Goal: Task Accomplishment & Management: Manage account settings

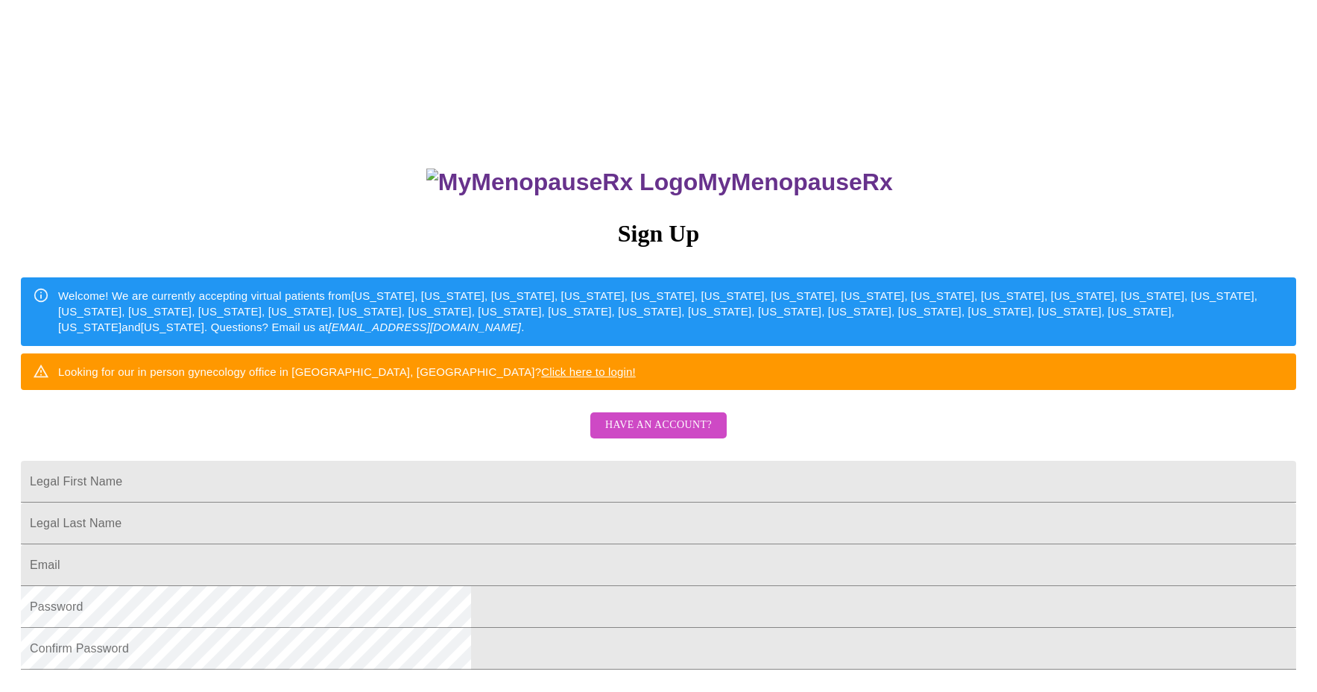
click at [671, 435] on span "Have an account?" at bounding box center [658, 425] width 107 height 19
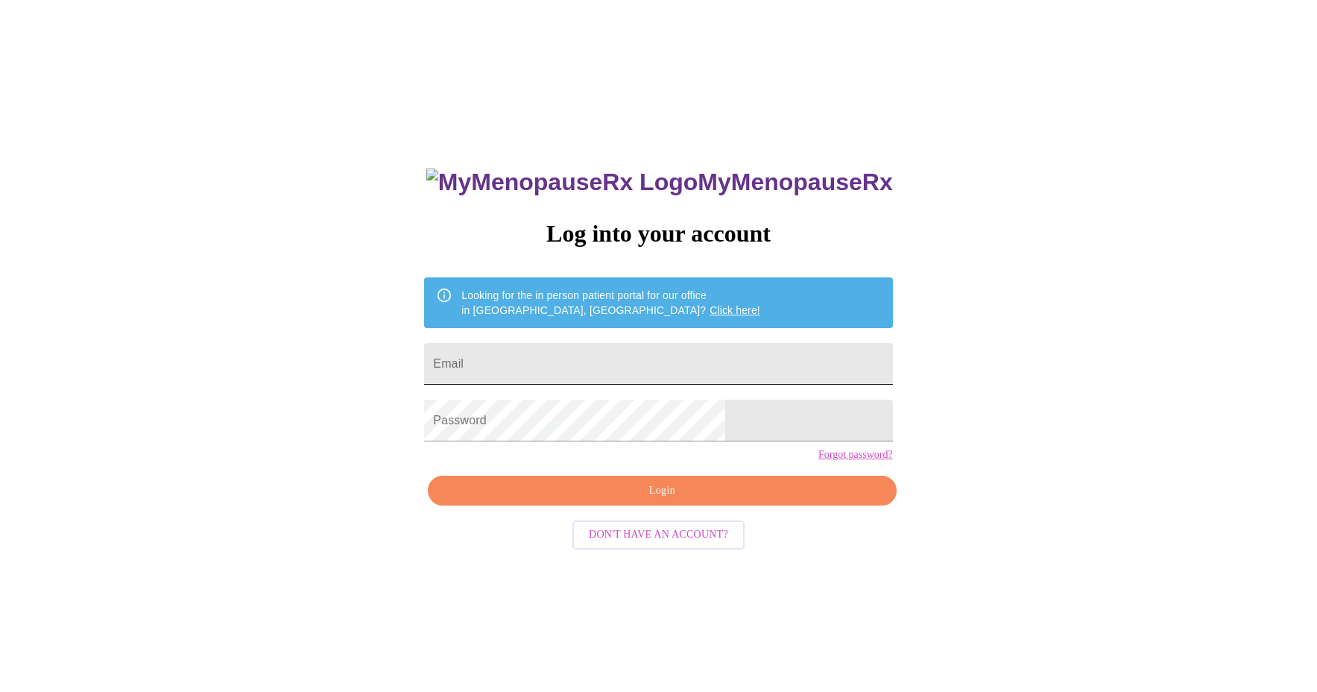
click at [546, 360] on input "Email" at bounding box center [658, 364] width 468 height 42
click at [571, 364] on input "Email" at bounding box center [658, 364] width 468 height 42
type input "[EMAIL_ADDRESS][DOMAIN_NAME]"
click at [656, 500] on span "Login" at bounding box center [662, 490] width 434 height 19
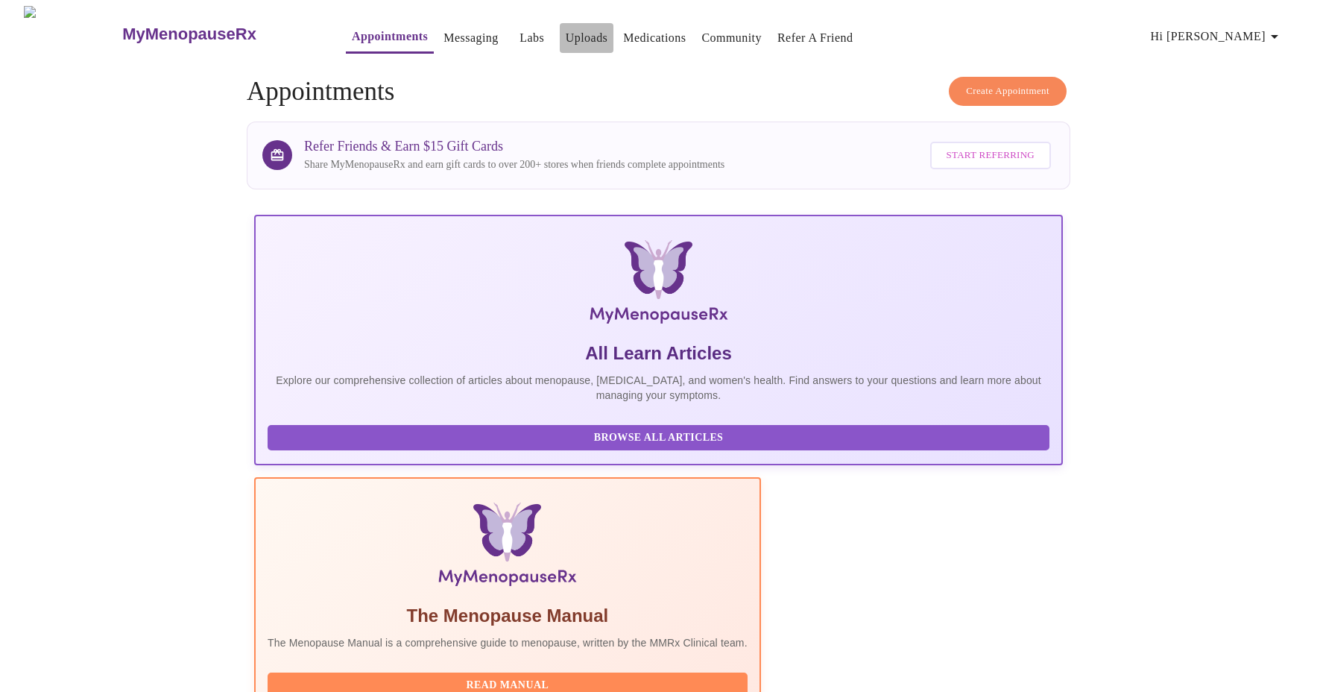
click at [566, 35] on link "Uploads" at bounding box center [587, 38] width 42 height 21
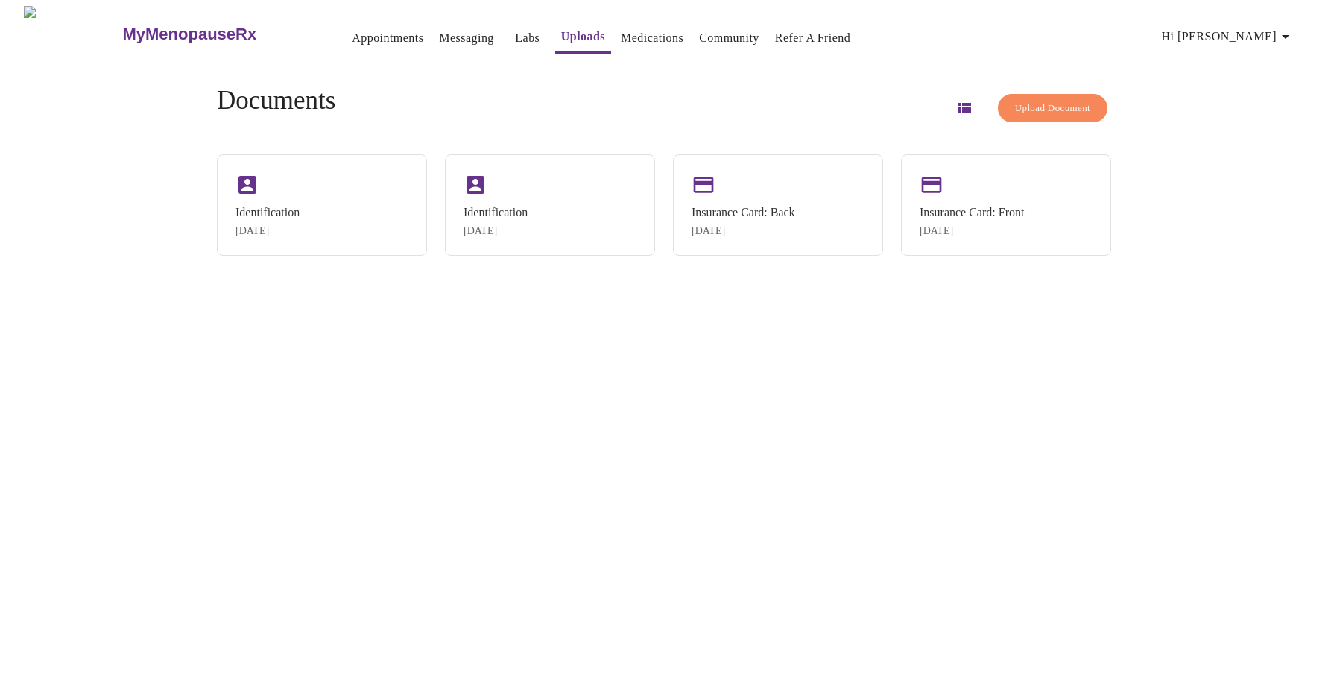
click at [1063, 108] on span "Upload Document" at bounding box center [1052, 108] width 75 height 17
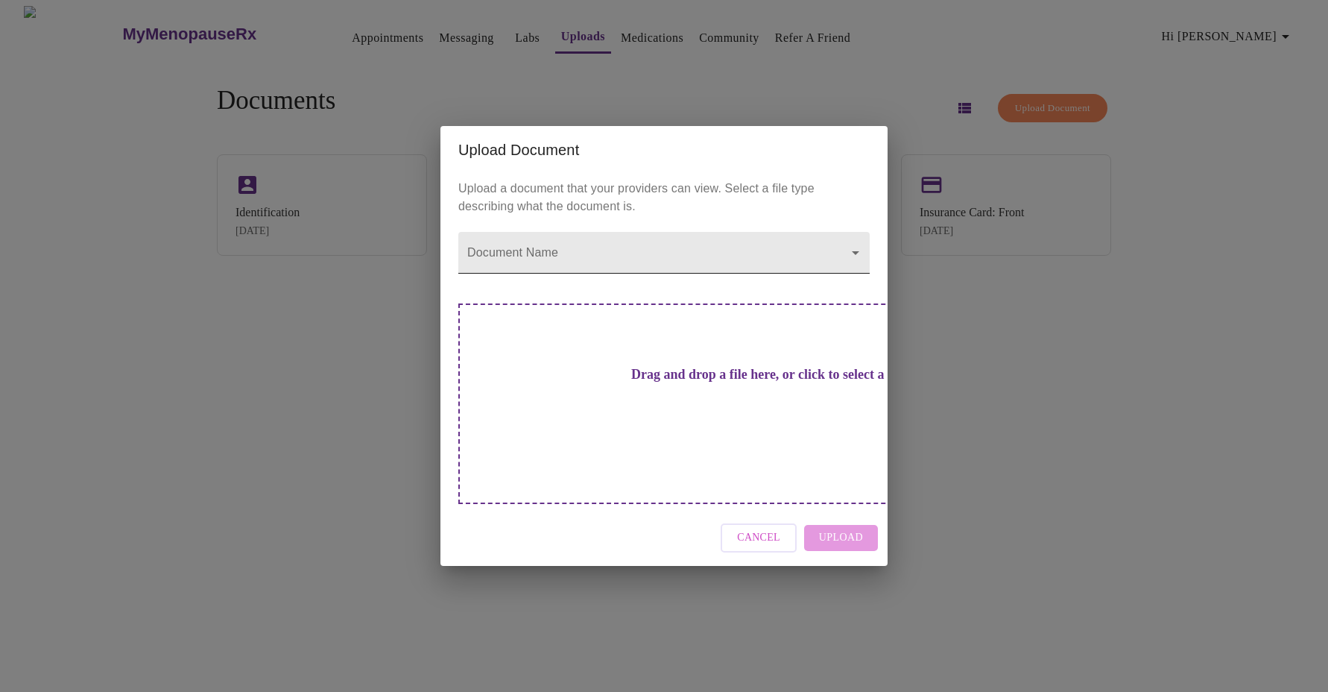
click at [612, 281] on body "MyMenopauseRx Appointments Messaging Labs Uploads Medications Community Refer a…" at bounding box center [664, 352] width 1316 height 692
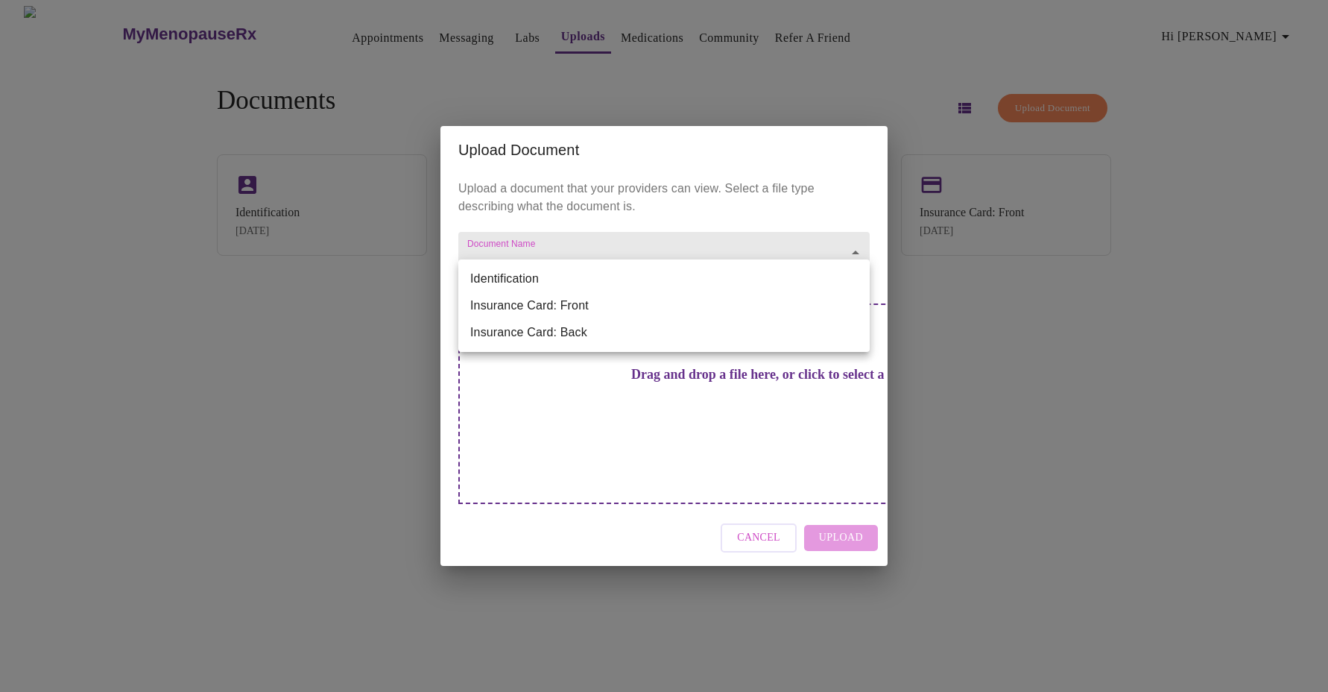
click at [576, 277] on li "Identification" at bounding box center [663, 278] width 411 height 27
type input "Identification"
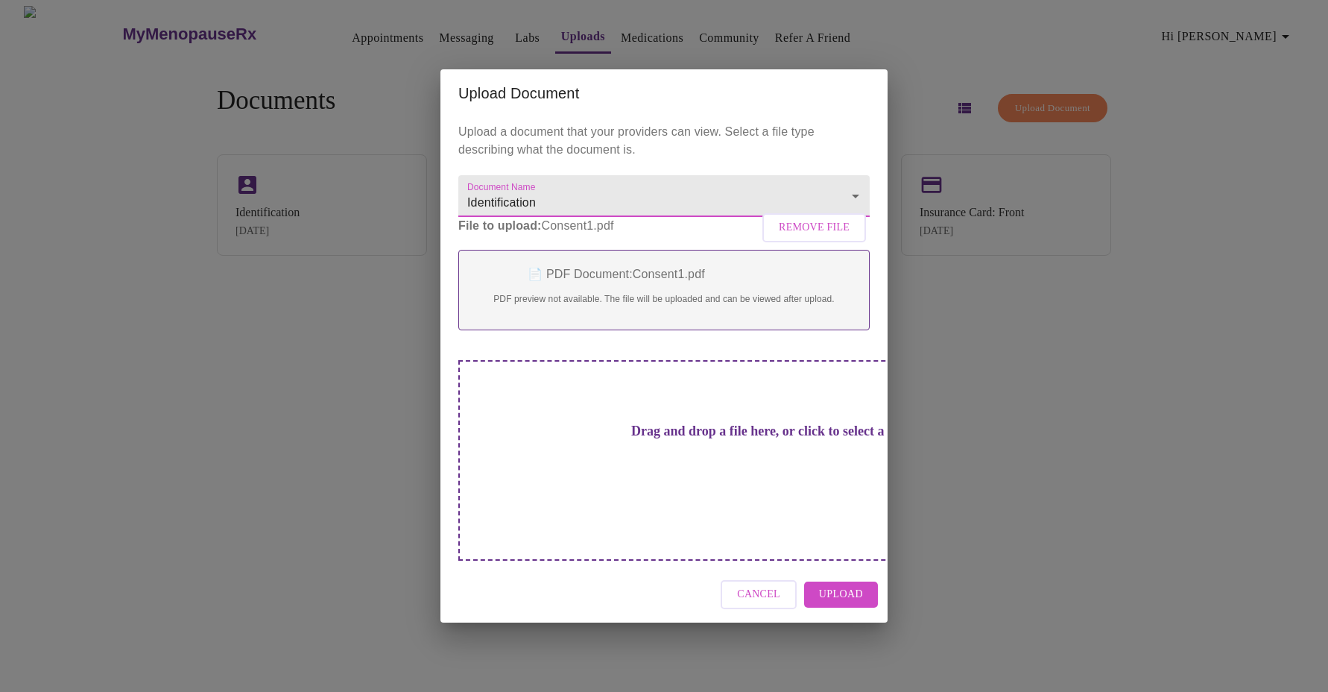
click at [859, 585] on span "Upload" at bounding box center [841, 594] width 44 height 19
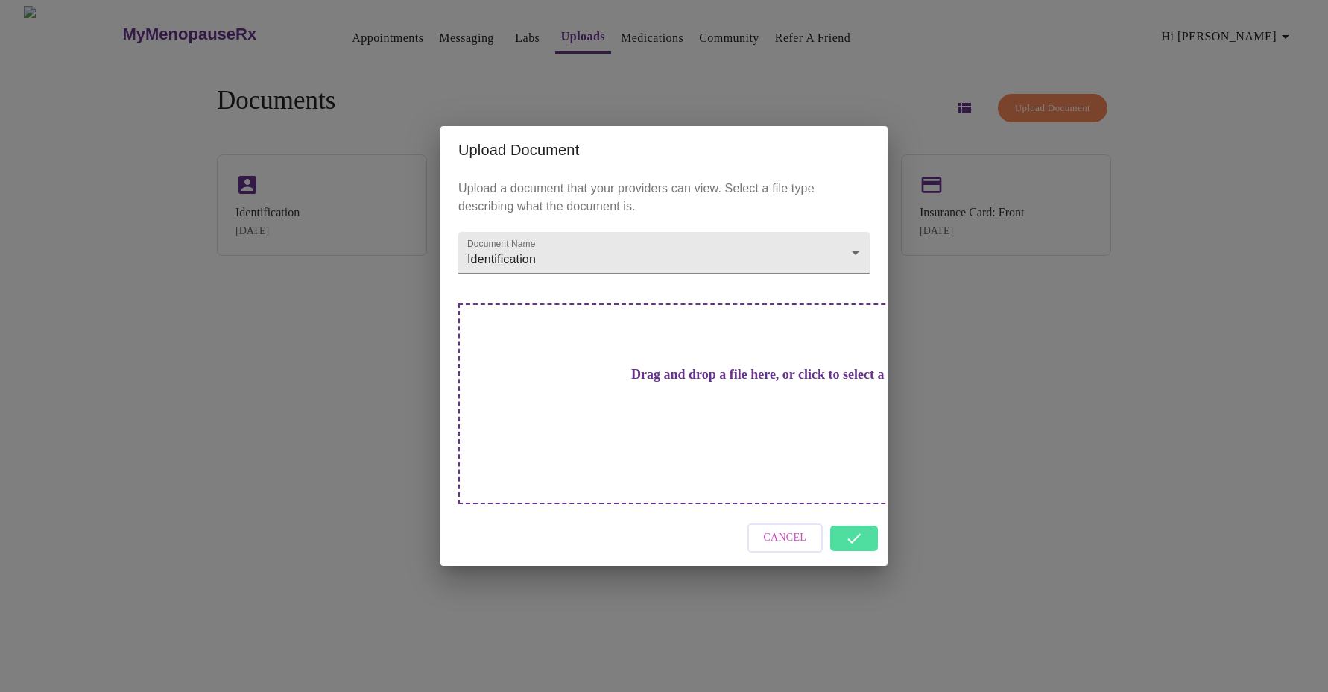
click at [198, 426] on div "Upload Document Upload a document that your providers can view. Select a file t…" at bounding box center [664, 346] width 1328 height 692
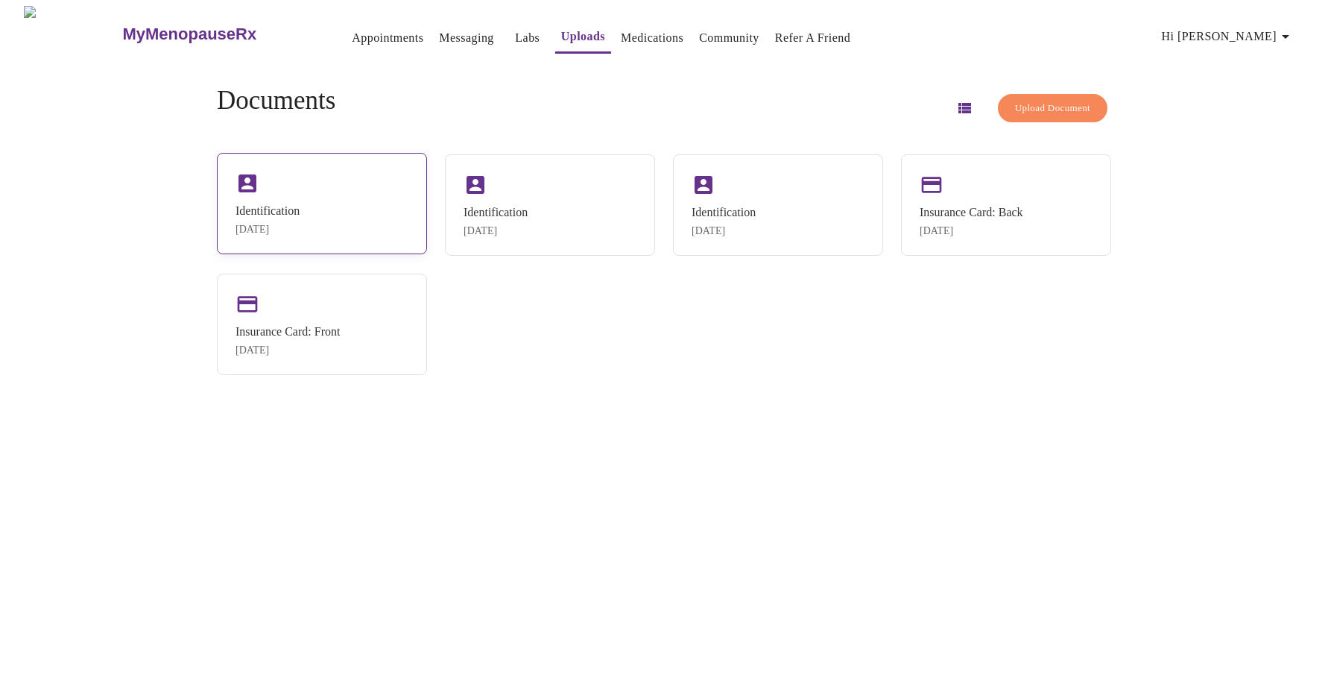
click at [321, 199] on div "Identification [DATE]" at bounding box center [322, 203] width 210 height 101
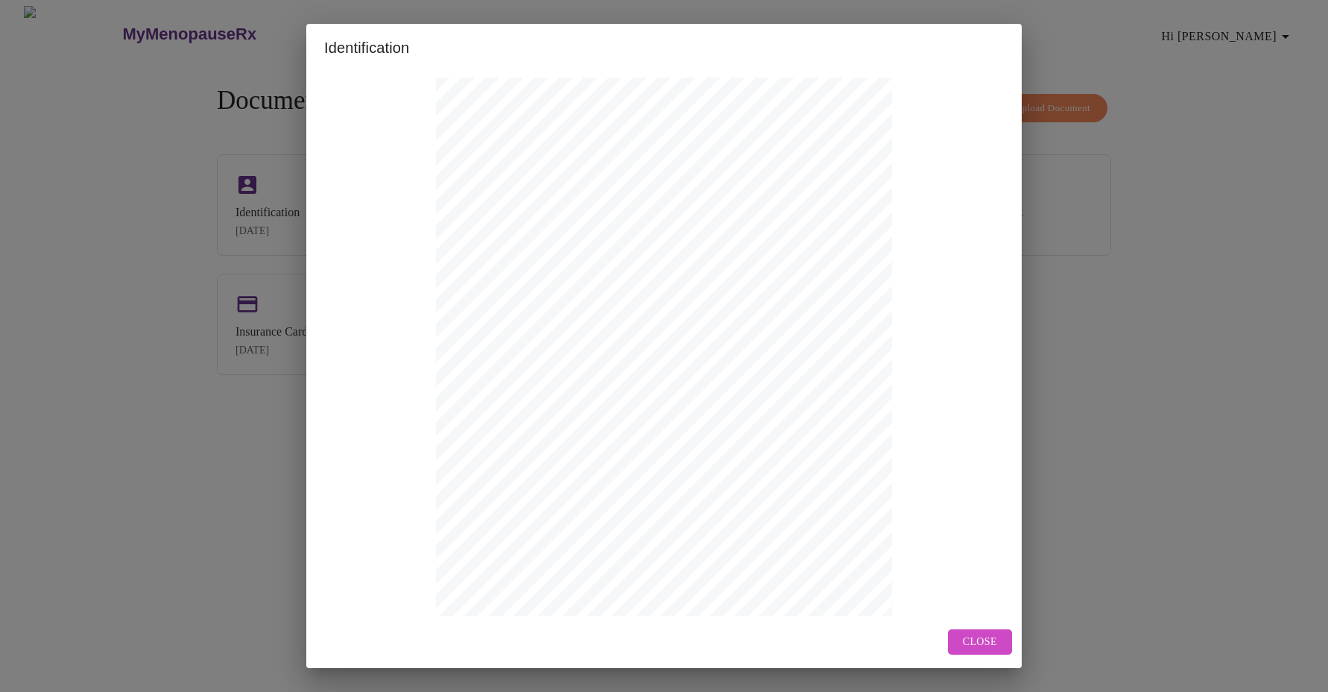
scroll to position [114, 0]
click at [574, 584] on span "Next Page" at bounding box center [580, 587] width 58 height 19
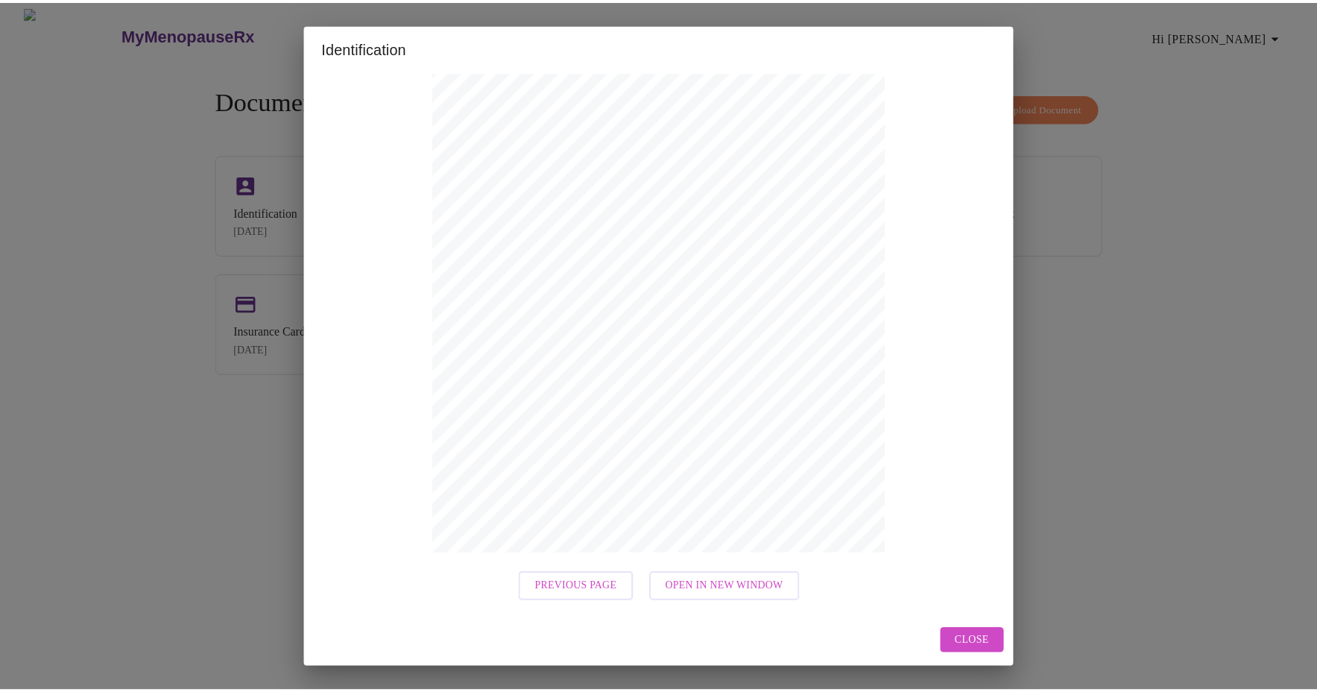
scroll to position [0, 0]
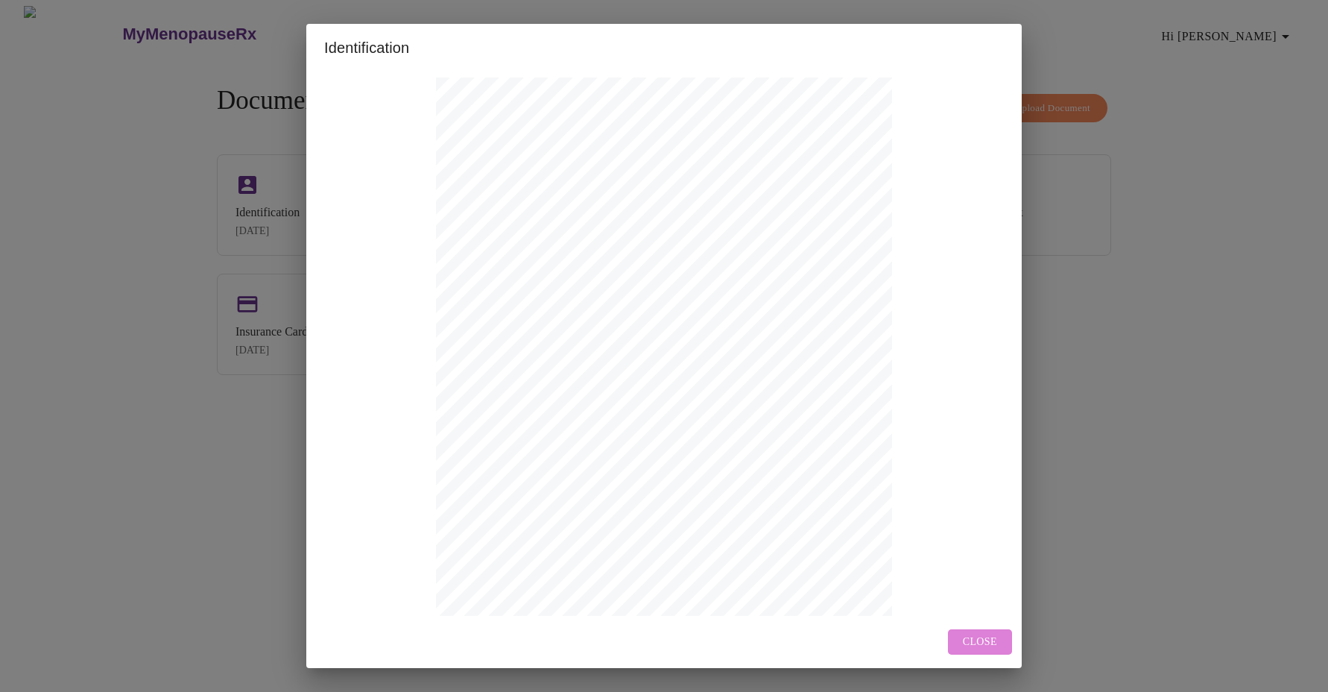
click at [988, 643] on span "Close" at bounding box center [980, 642] width 34 height 19
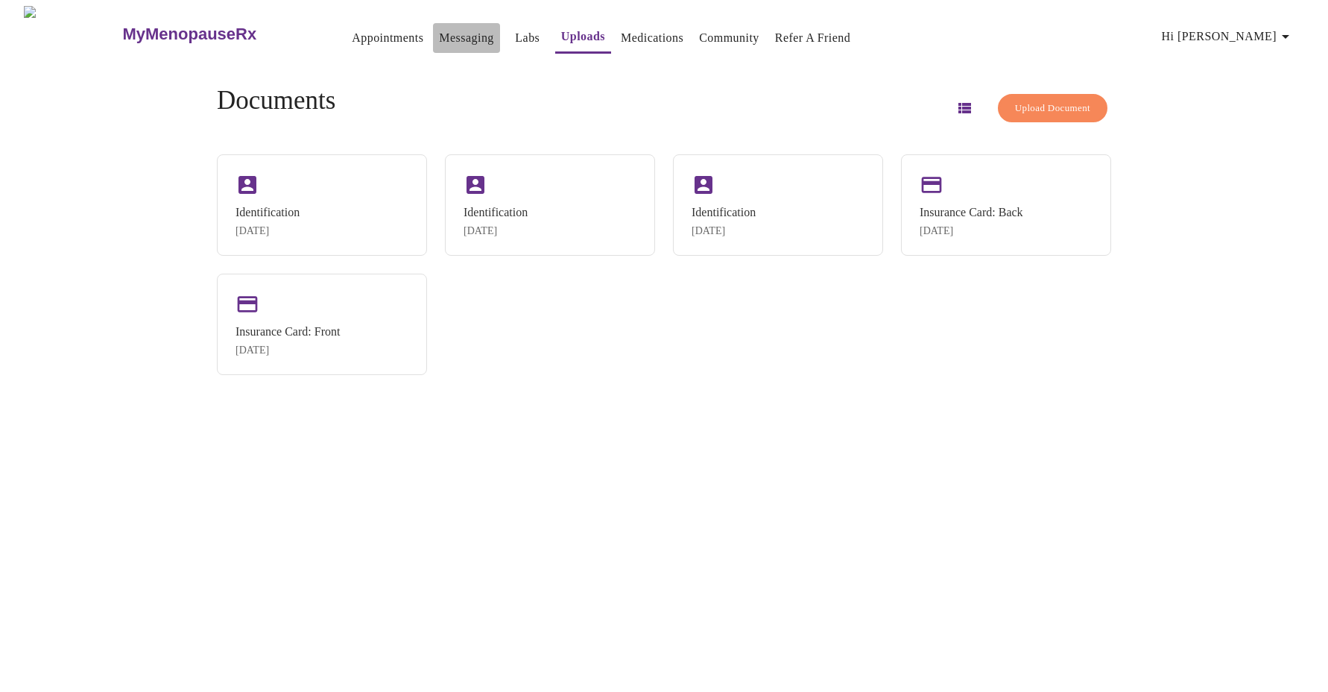
click at [439, 28] on link "Messaging" at bounding box center [466, 38] width 54 height 21
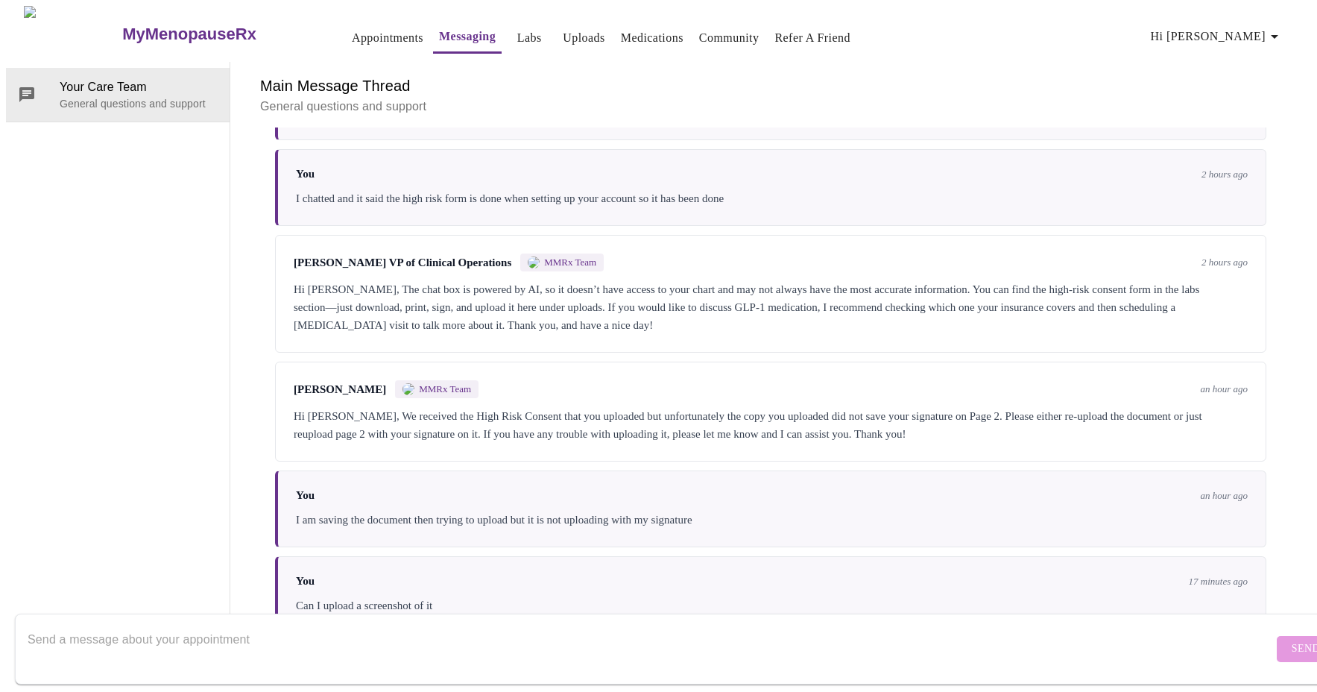
scroll to position [282, 0]
click at [437, 642] on textarea "Send a message about your appointment" at bounding box center [650, 649] width 1245 height 48
type textarea "I finally got it, sorry about that. It is a PDF"
click at [1278, 638] on button "Send" at bounding box center [1306, 649] width 58 height 26
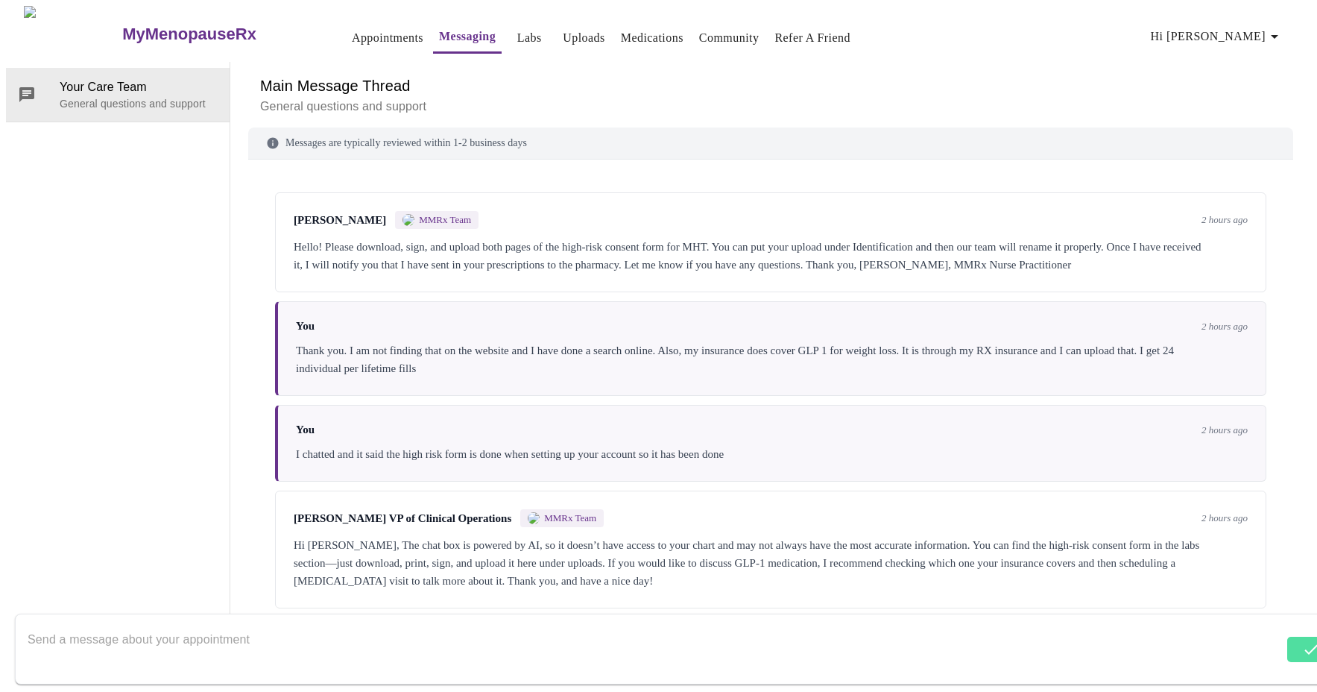
scroll to position [0, 0]
click at [1268, 28] on span "Hi [PERSON_NAME]" at bounding box center [1217, 36] width 133 height 21
click at [1242, 113] on li "Log out" at bounding box center [1248, 111] width 69 height 27
